Goal: Task Accomplishment & Management: Complete application form

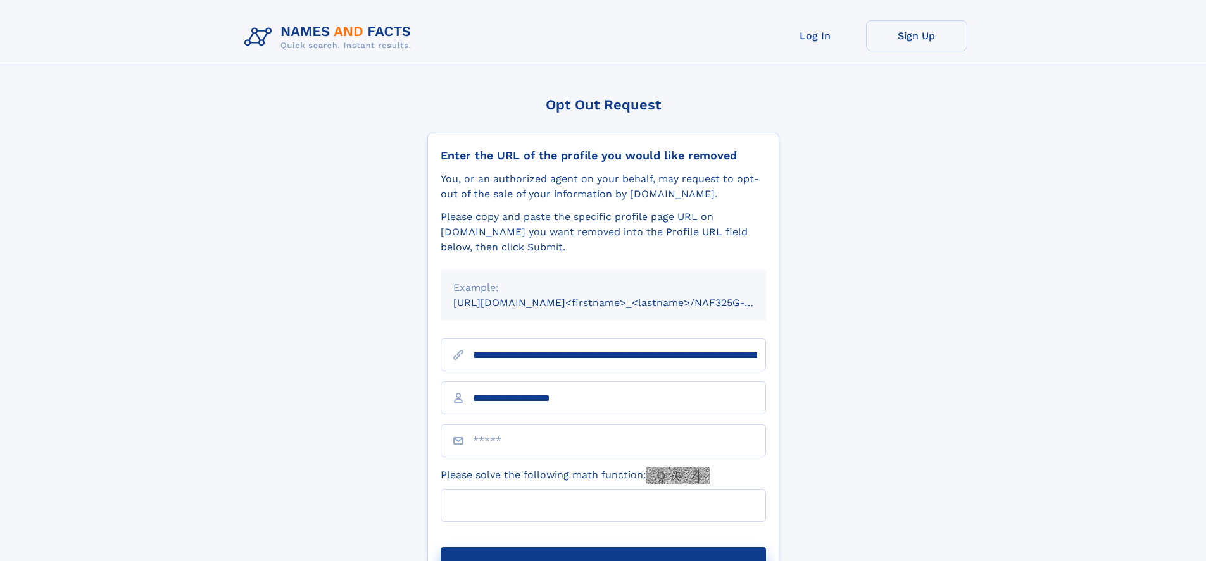
type input "**********"
type input "**"
click at [602, 547] on button "Submit Opt Out Request" at bounding box center [602, 567] width 325 height 41
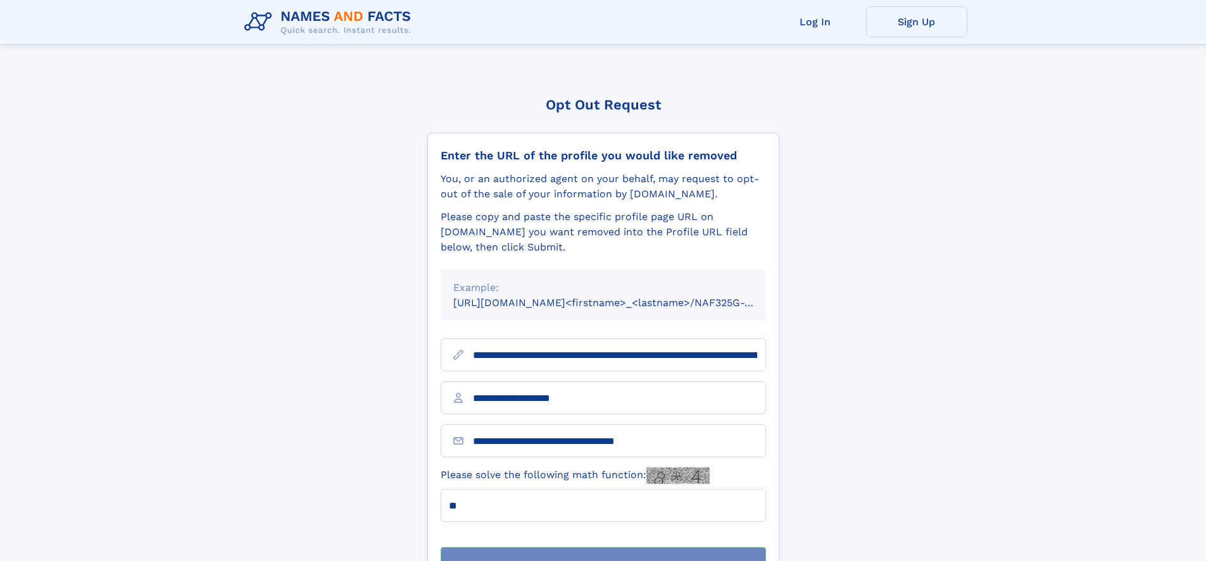
scroll to position [41, 0]
